Goal: Task Accomplishment & Management: Complete application form

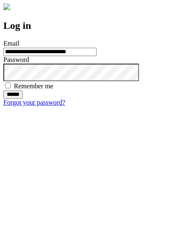
type input "**********"
click at [23, 99] on input "******" at bounding box center [12, 95] width 19 height 8
